Goal: Navigation & Orientation: Understand site structure

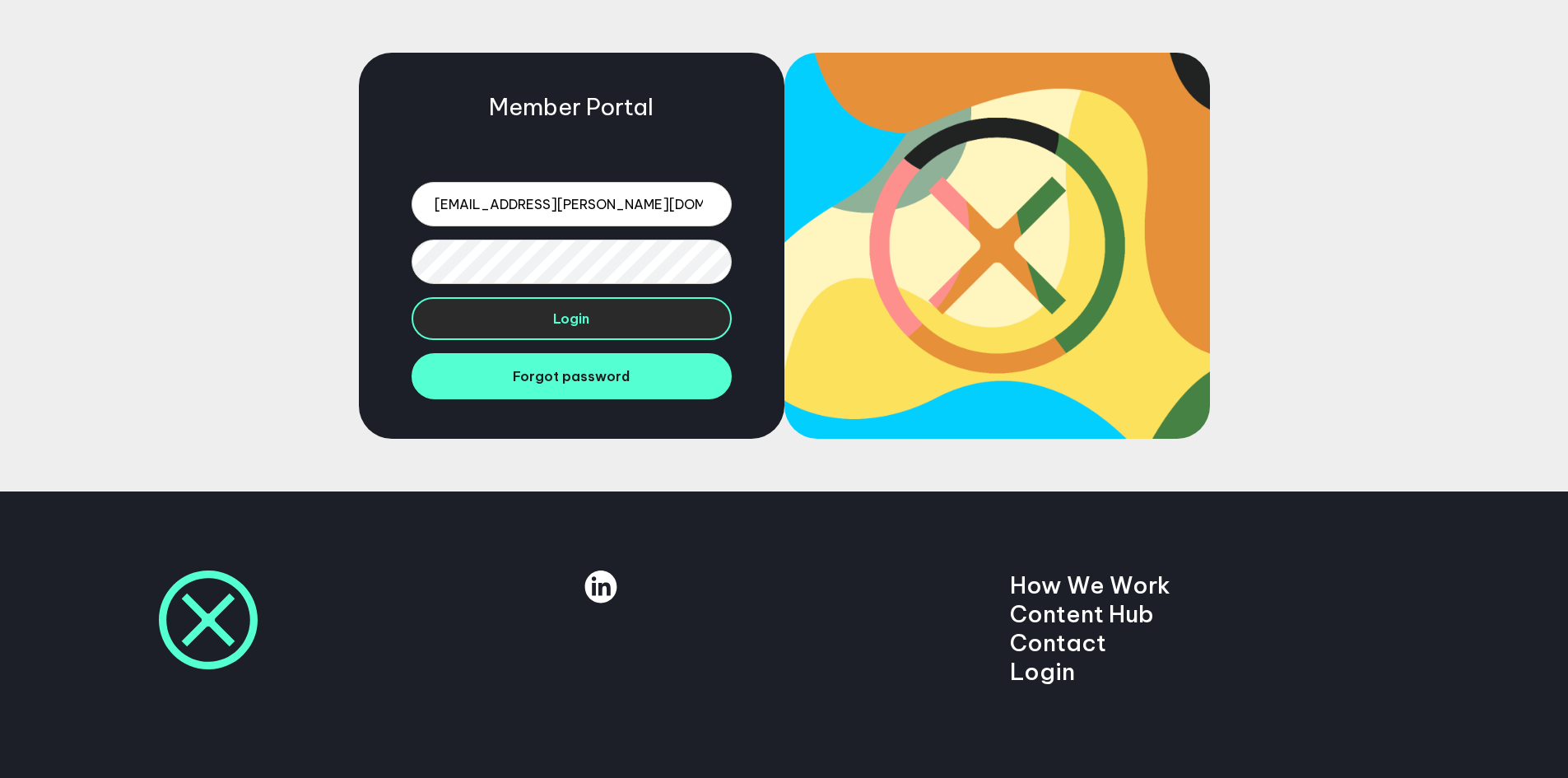
click at [582, 314] on span "Login" at bounding box center [571, 318] width 36 height 16
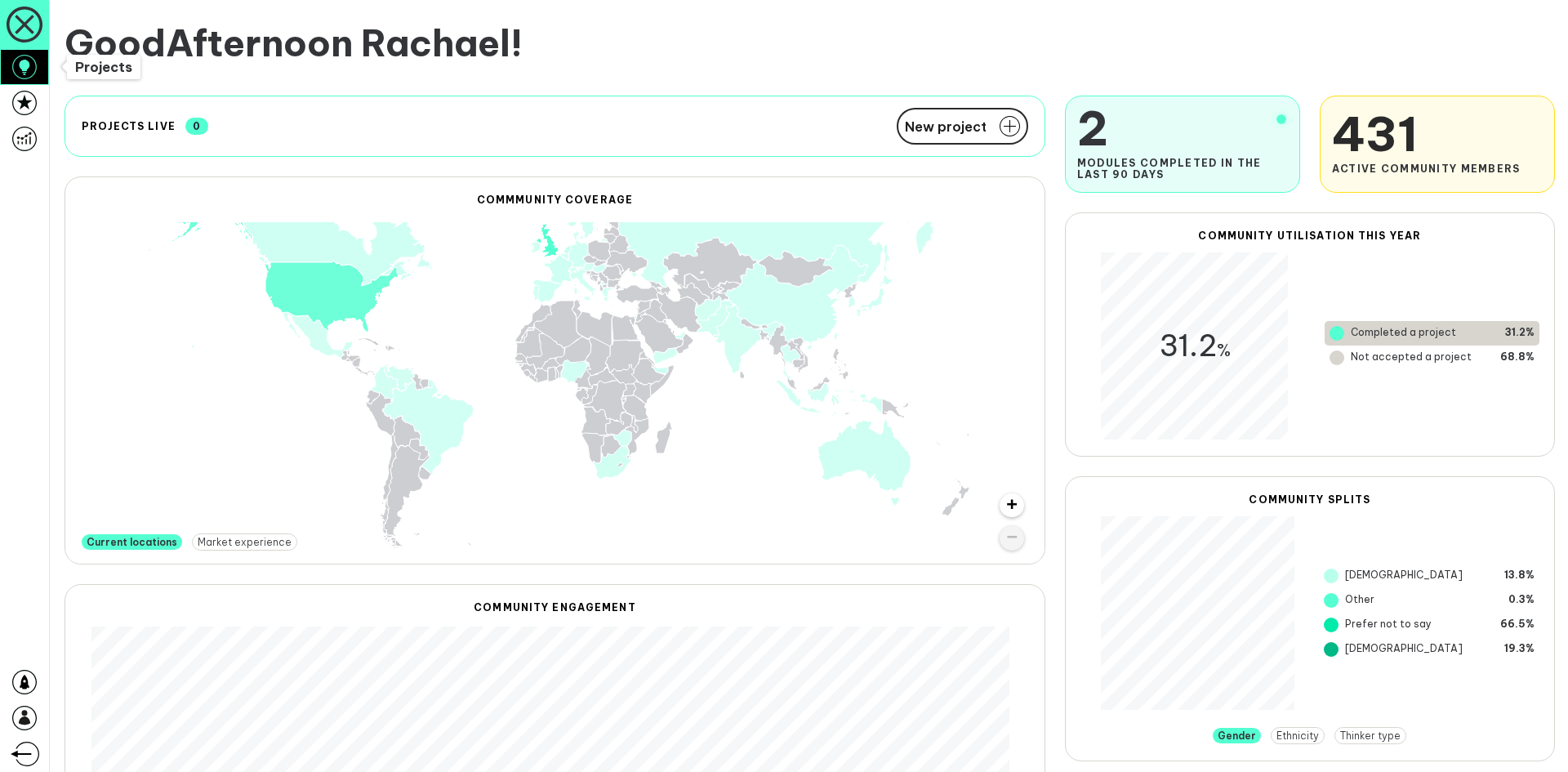
click at [23, 72] on icon at bounding box center [25, 67] width 25 height 25
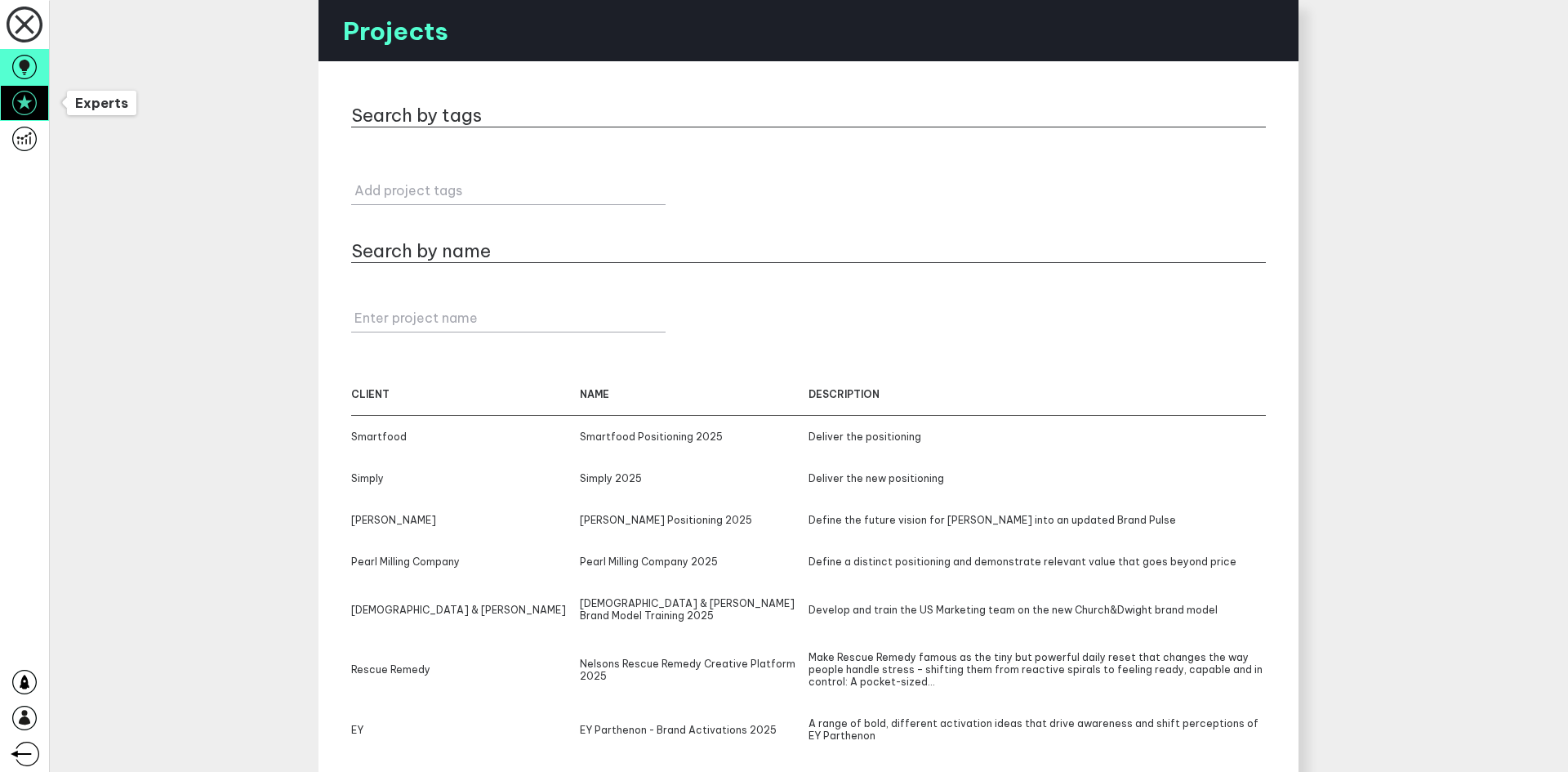
click at [34, 91] on icon at bounding box center [25, 103] width 25 height 25
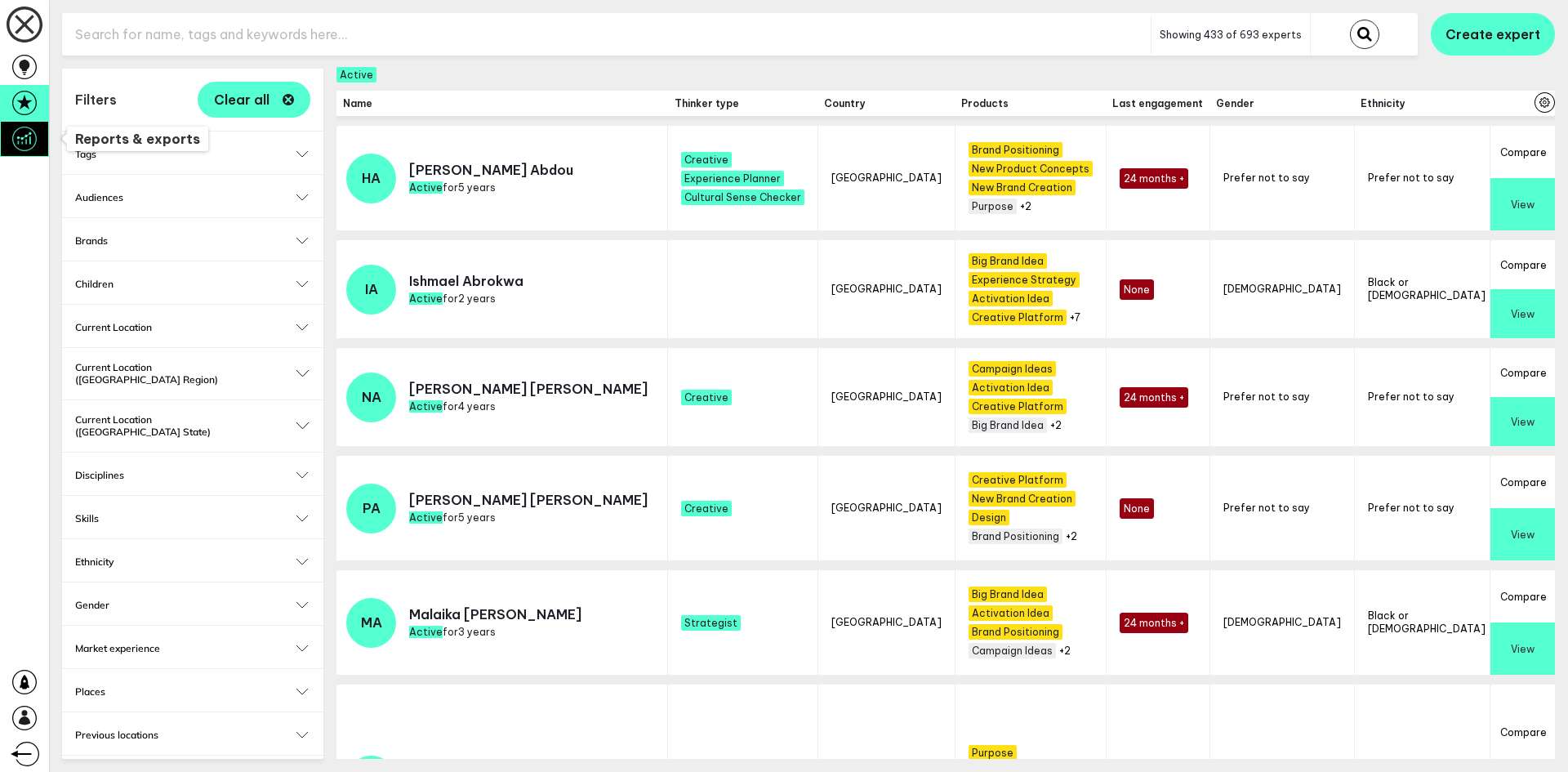
click at [29, 123] on link at bounding box center [25, 139] width 49 height 36
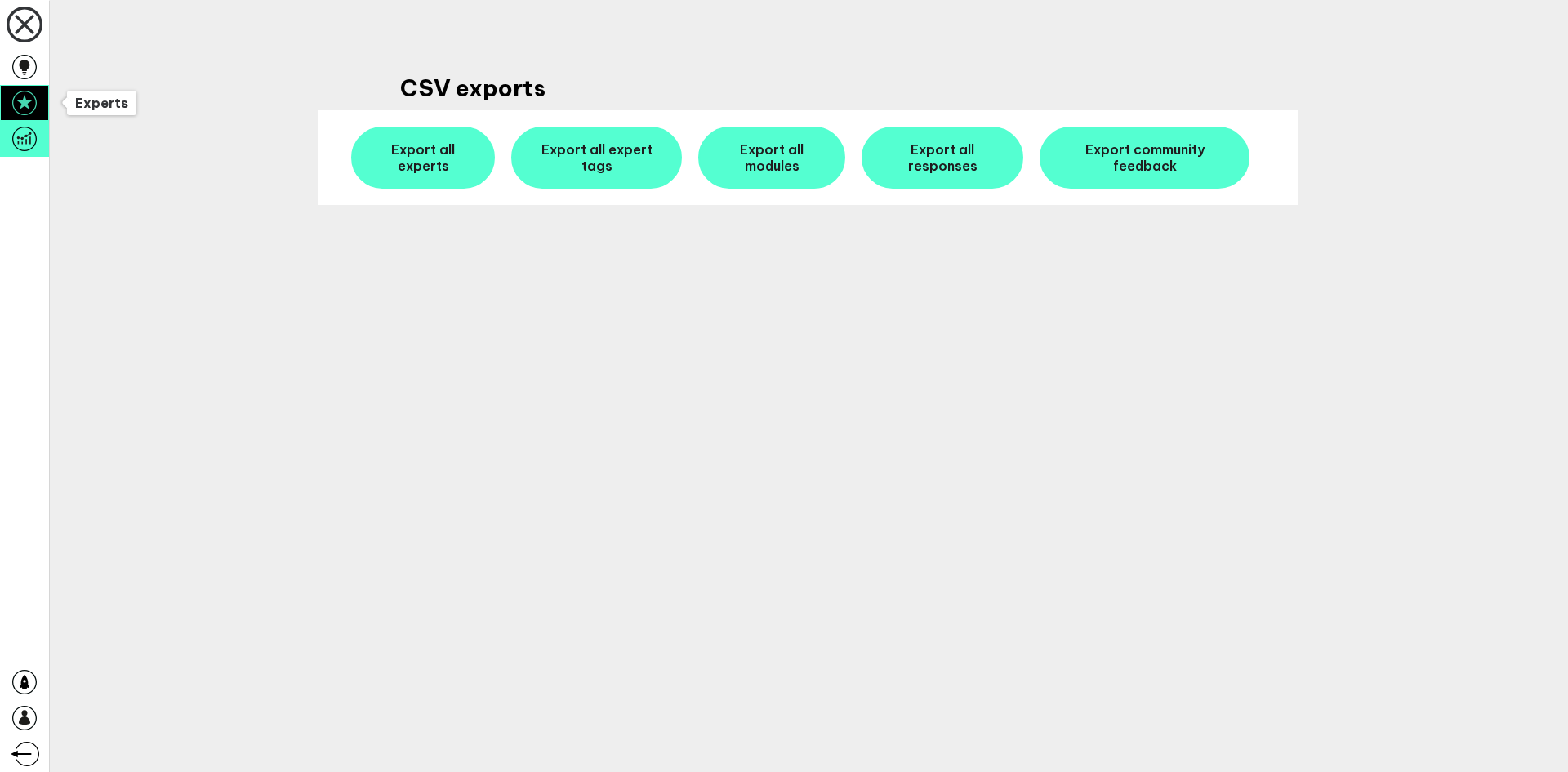
click at [27, 105] on icon at bounding box center [25, 103] width 25 height 25
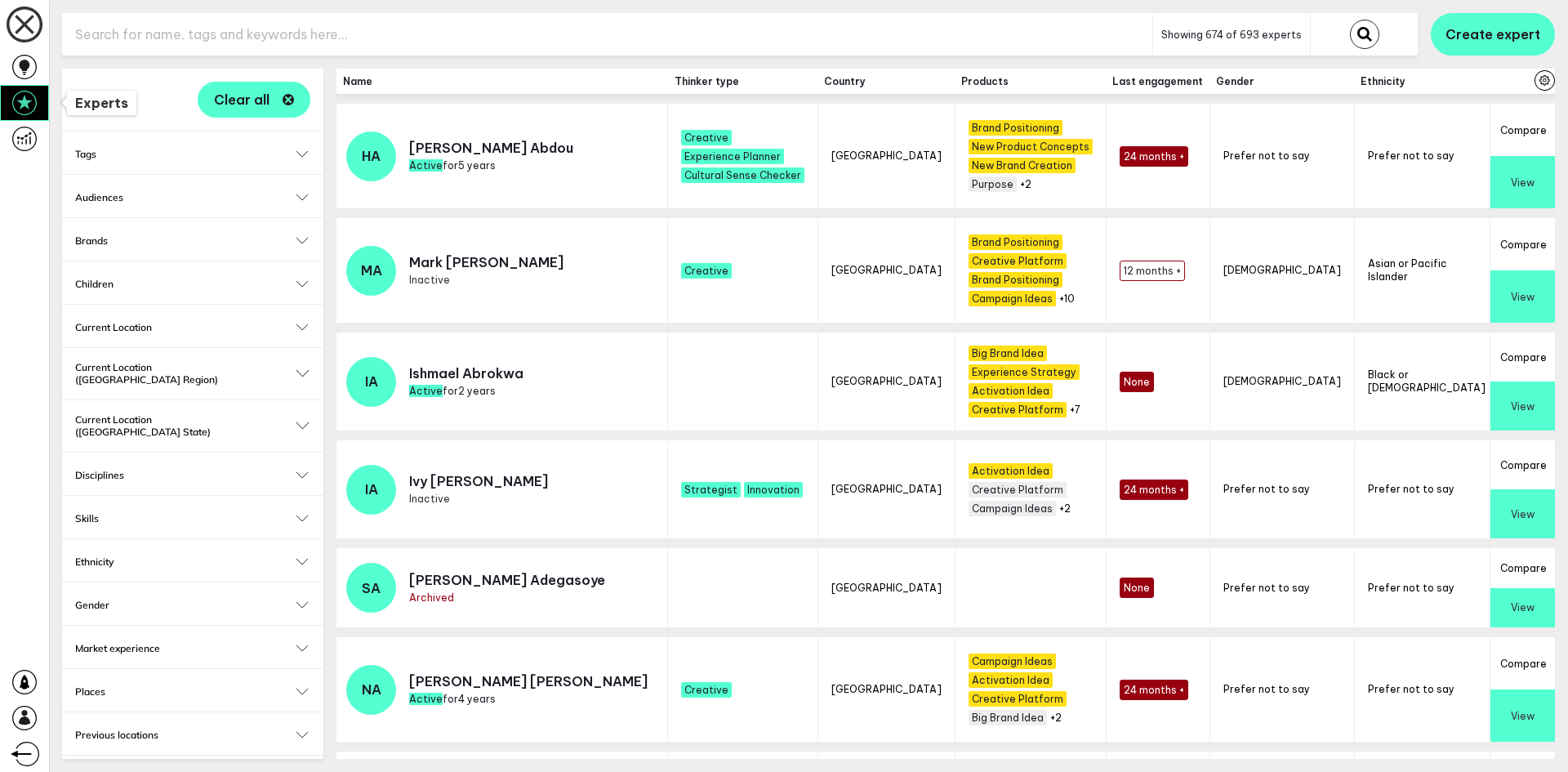
checkbox input "true"
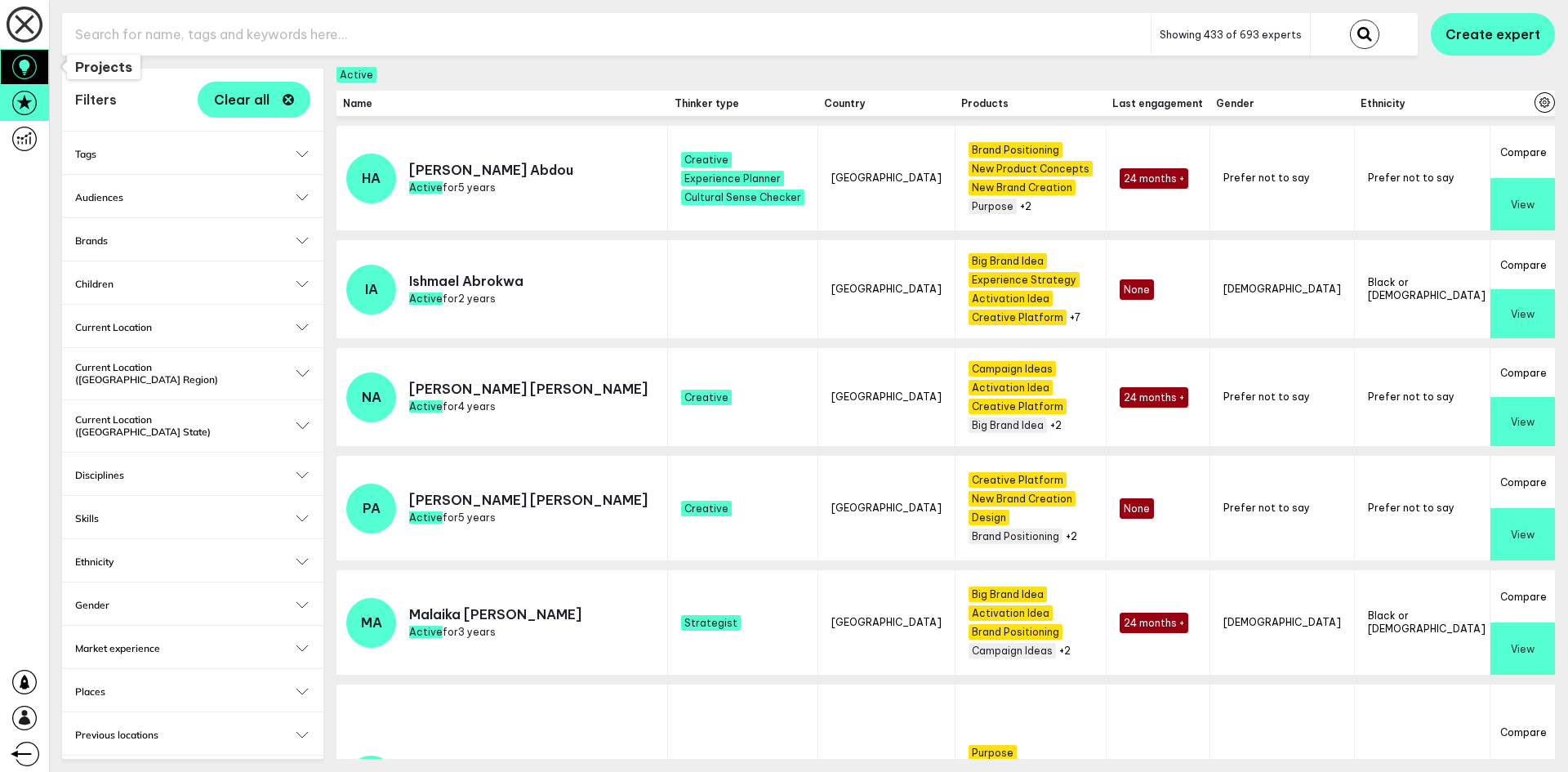
click at [24, 80] on link at bounding box center [25, 67] width 49 height 36
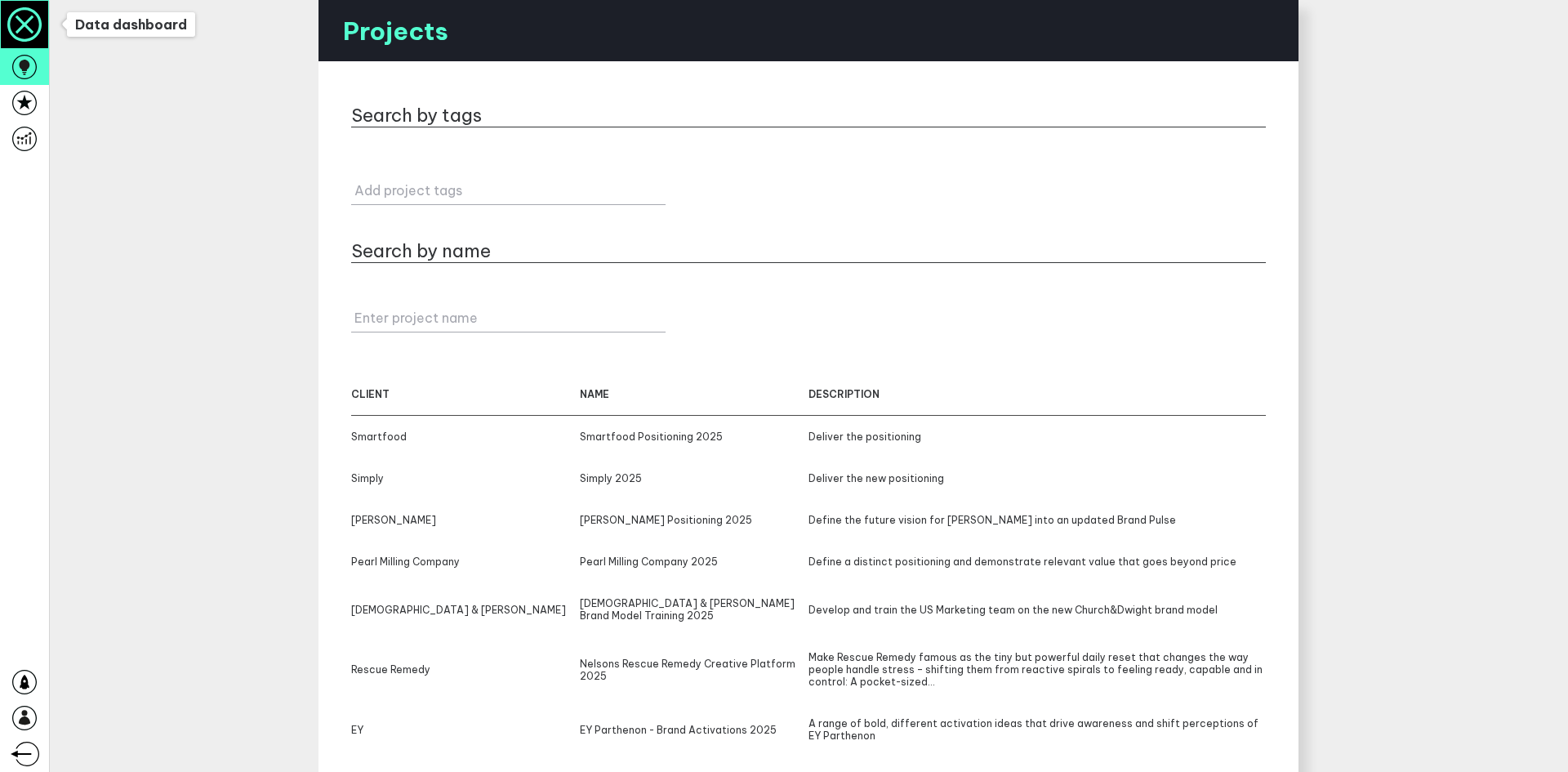
click at [26, 29] on icon at bounding box center [25, 25] width 47 height 47
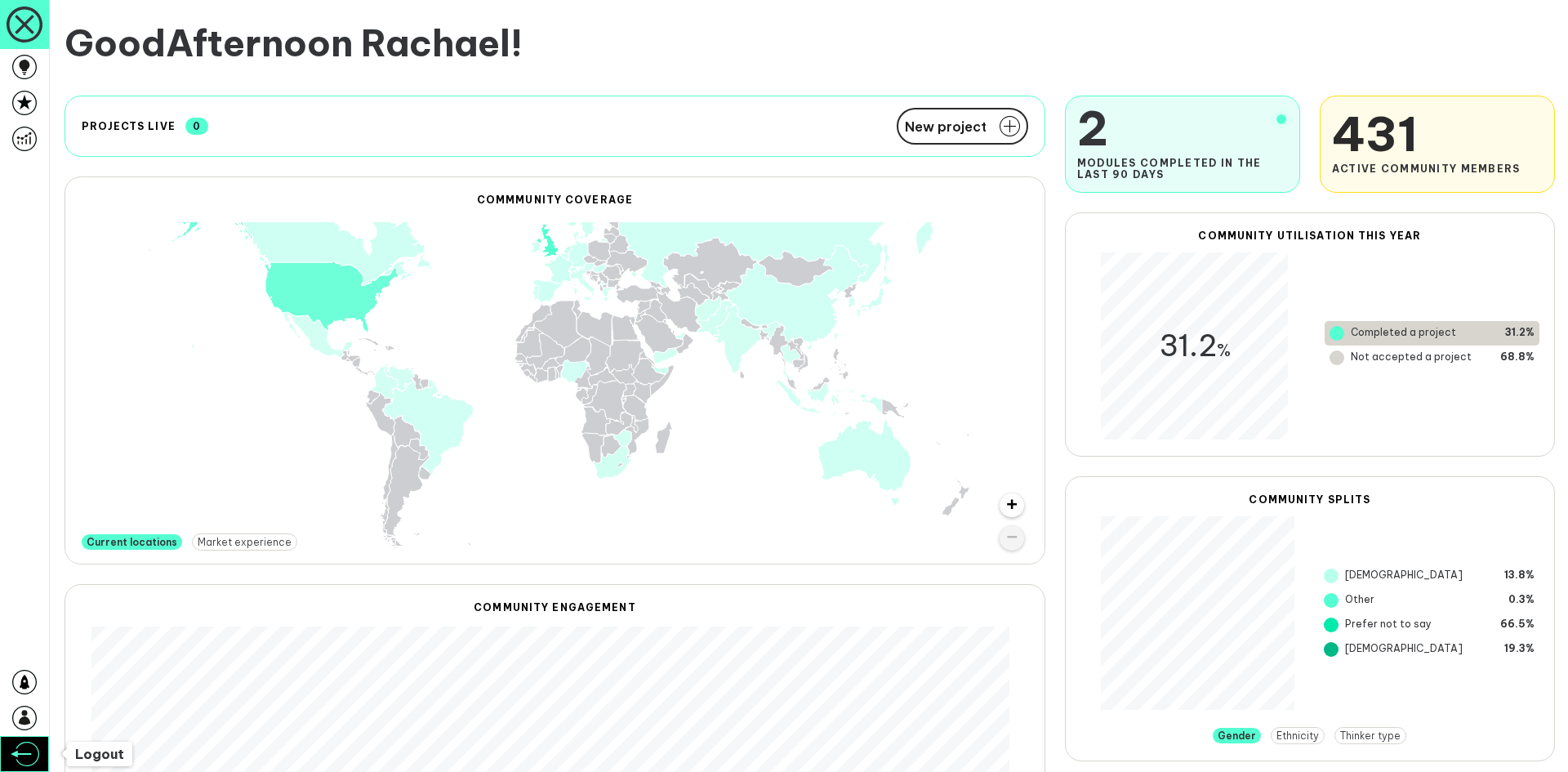
click at [33, 756] on icon at bounding box center [25, 754] width 28 height 25
